Goal: Communication & Community: Share content

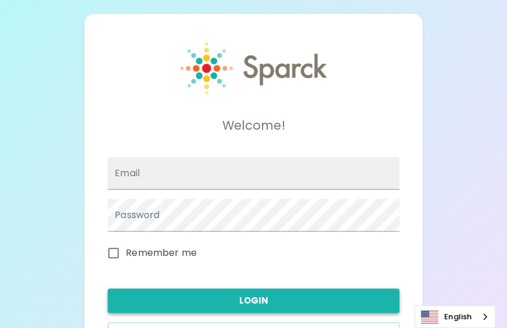
type input "lchock@sfbaycoffee.com"
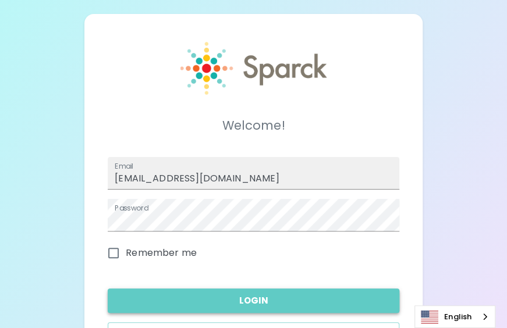
click at [263, 302] on button "Login" at bounding box center [253, 300] width 291 height 24
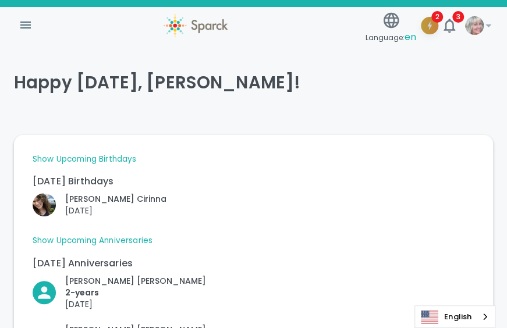
click at [430, 24] on icon "button" at bounding box center [429, 26] width 4 height 8
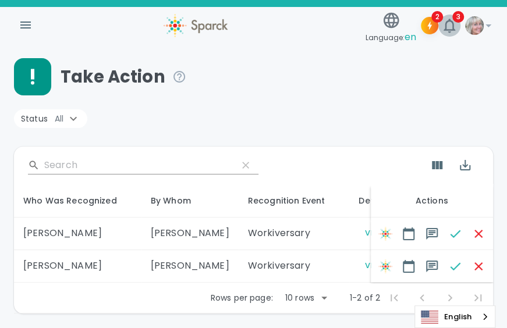
click at [453, 20] on span "3" at bounding box center [458, 17] width 12 height 12
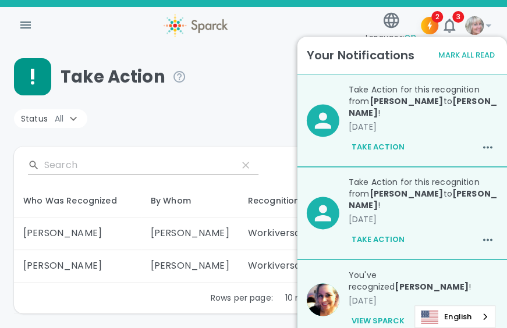
click at [264, 85] on div "Take Action" at bounding box center [253, 76] width 479 height 37
click at [451, 55] on button "Mark All Read" at bounding box center [466, 56] width 62 height 18
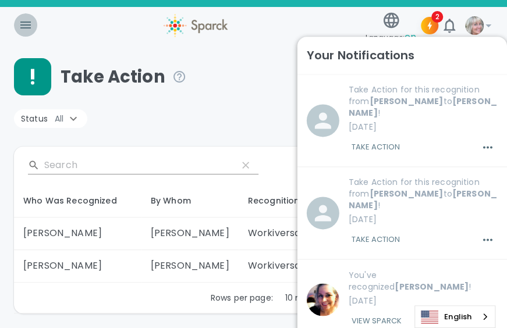
click at [22, 33] on button "button" at bounding box center [25, 24] width 23 height 23
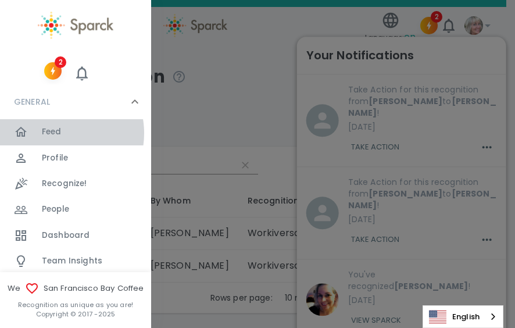
click at [57, 133] on span "Feed" at bounding box center [52, 132] width 20 height 12
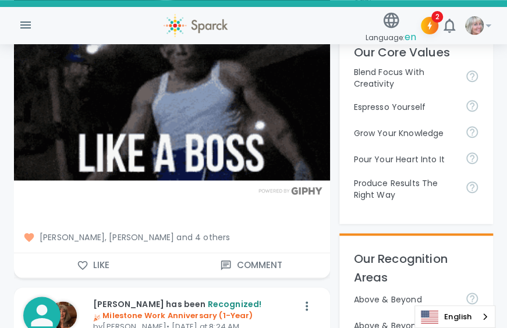
scroll to position [398, 0]
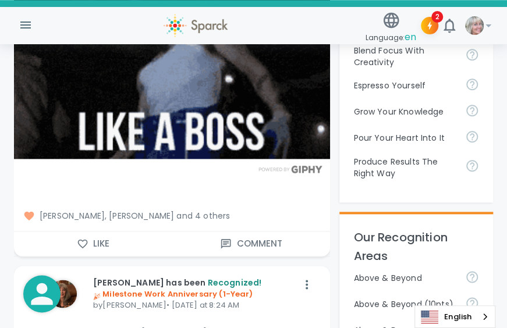
click at [83, 241] on icon "button" at bounding box center [83, 244] width 12 height 12
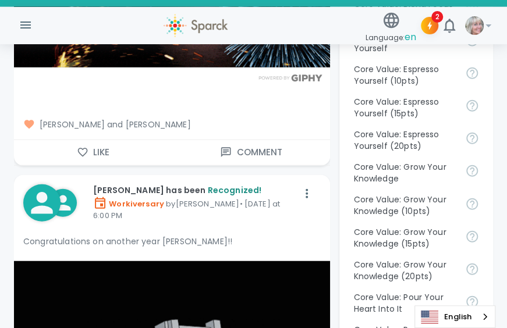
scroll to position [904, 0]
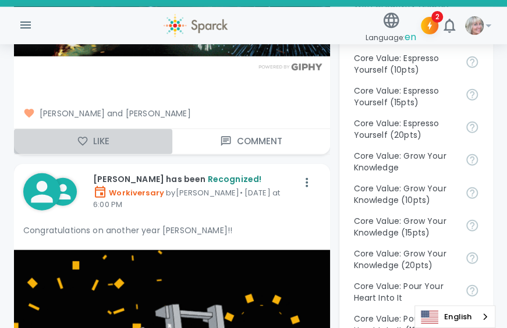
click at [84, 138] on icon "button" at bounding box center [83, 142] width 12 height 12
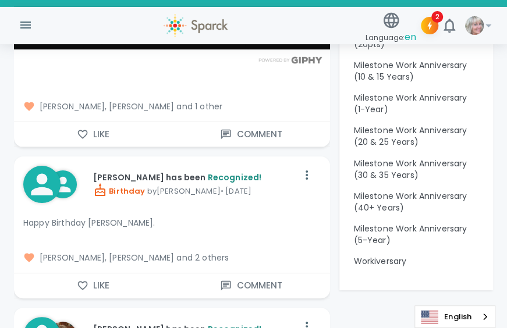
scroll to position [1431, 0]
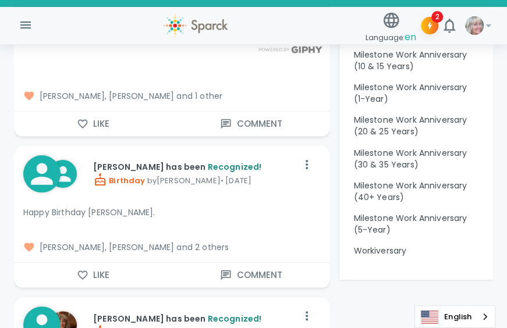
click at [82, 121] on icon "button" at bounding box center [83, 124] width 12 height 12
click at [82, 271] on icon "button" at bounding box center [83, 275] width 12 height 12
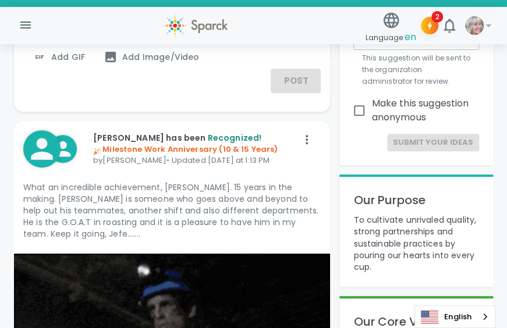
scroll to position [0, 0]
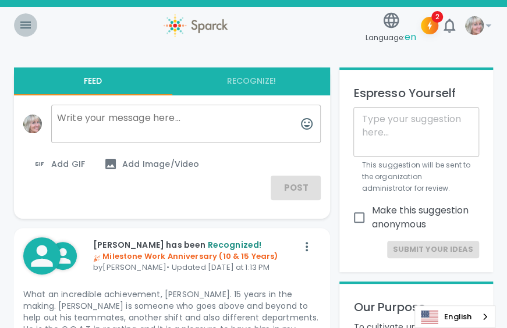
click at [29, 22] on icon "button" at bounding box center [25, 25] width 10 height 7
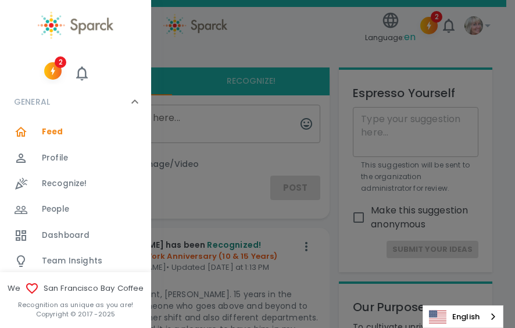
click at [70, 186] on span "Recognize!" at bounding box center [64, 184] width 45 height 12
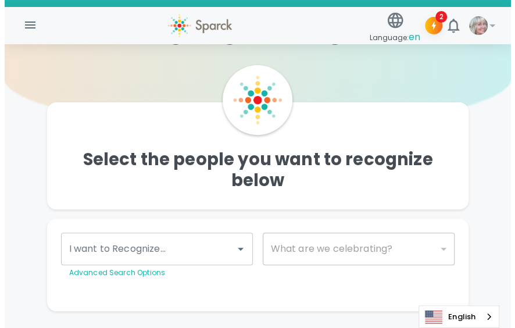
scroll to position [67, 0]
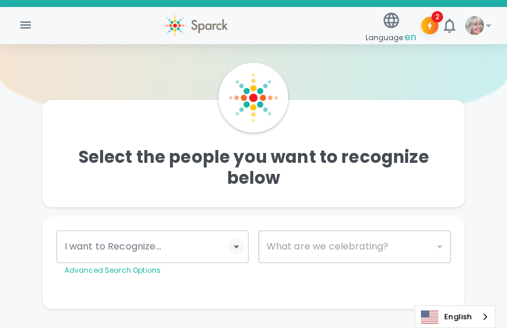
click at [240, 245] on icon "Open" at bounding box center [236, 247] width 14 height 14
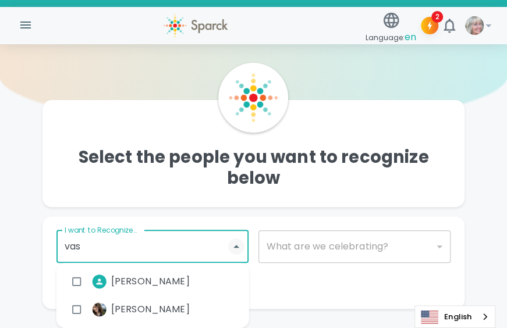
type input "vash"
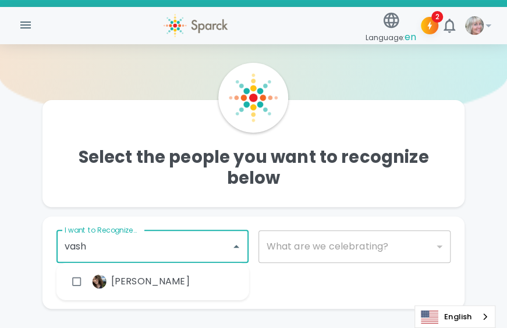
click at [74, 280] on input "checkbox" at bounding box center [77, 281] width 22 height 22
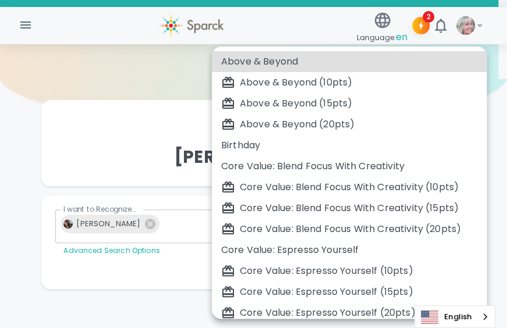
click at [439, 223] on body "Skip Navigation Language: en 2 0 ! Who are we going to recognize today? Vashti …" at bounding box center [253, 134] width 507 height 403
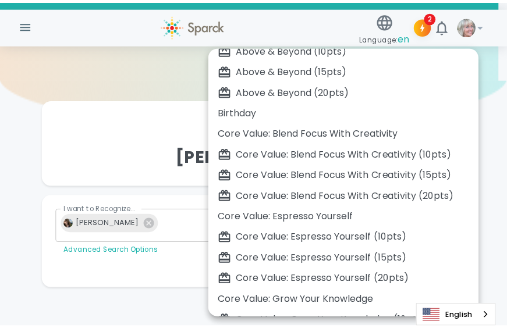
scroll to position [32, 0]
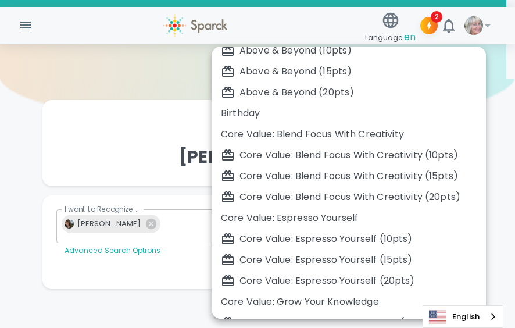
click at [254, 110] on div "Birthday" at bounding box center [349, 113] width 256 height 14
type input "2072"
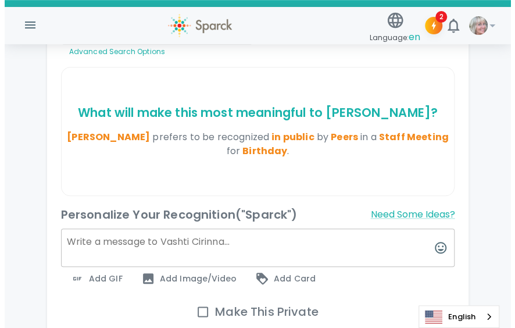
scroll to position [267, 0]
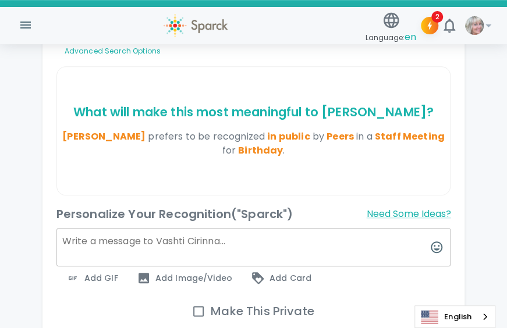
click at [99, 274] on span "Add GIF" at bounding box center [92, 278] width 52 height 14
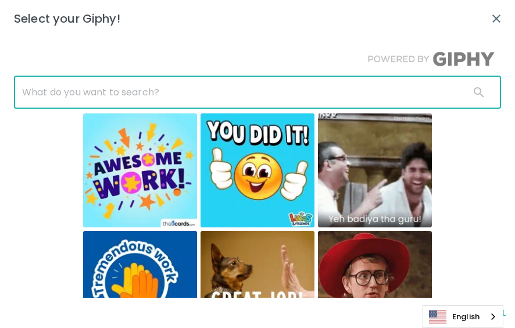
click at [162, 91] on input "text" at bounding box center [237, 92] width 447 height 33
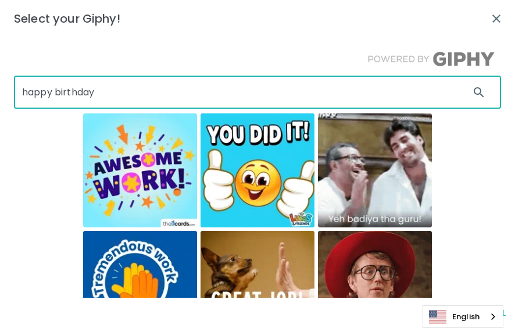
type input "happy birthday"
